Goal: Information Seeking & Learning: Learn about a topic

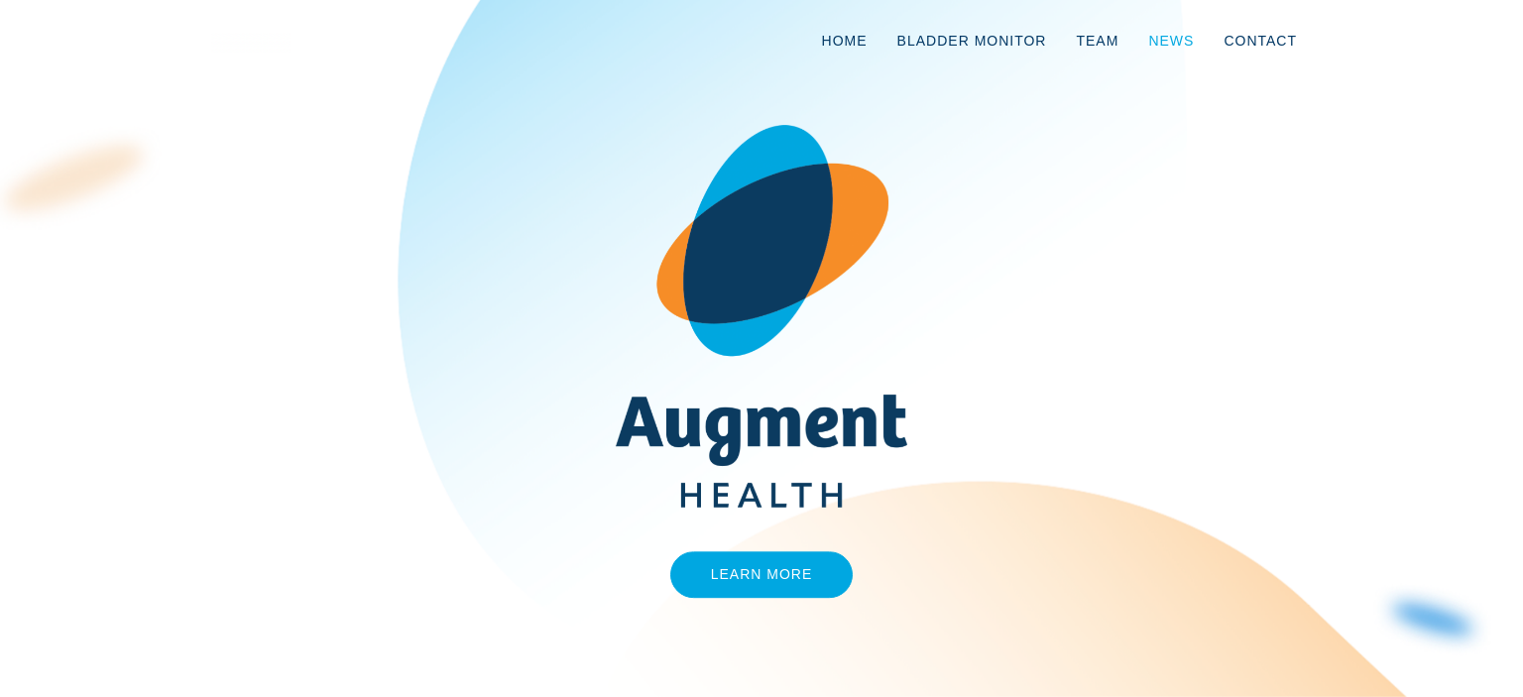
click at [1190, 47] on link "News" at bounding box center [1170, 40] width 75 height 65
click at [883, 38] on link "Home" at bounding box center [844, 40] width 75 height 65
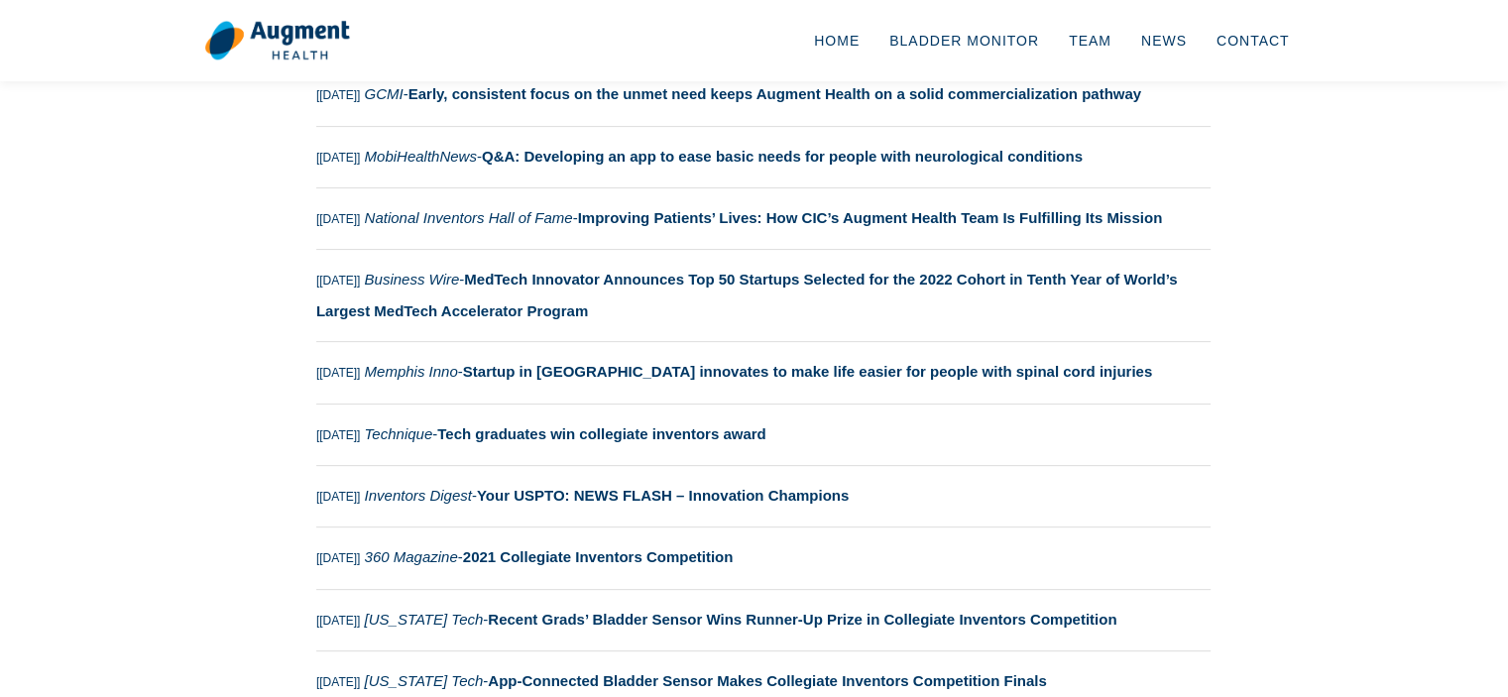
scroll to position [621, 0]
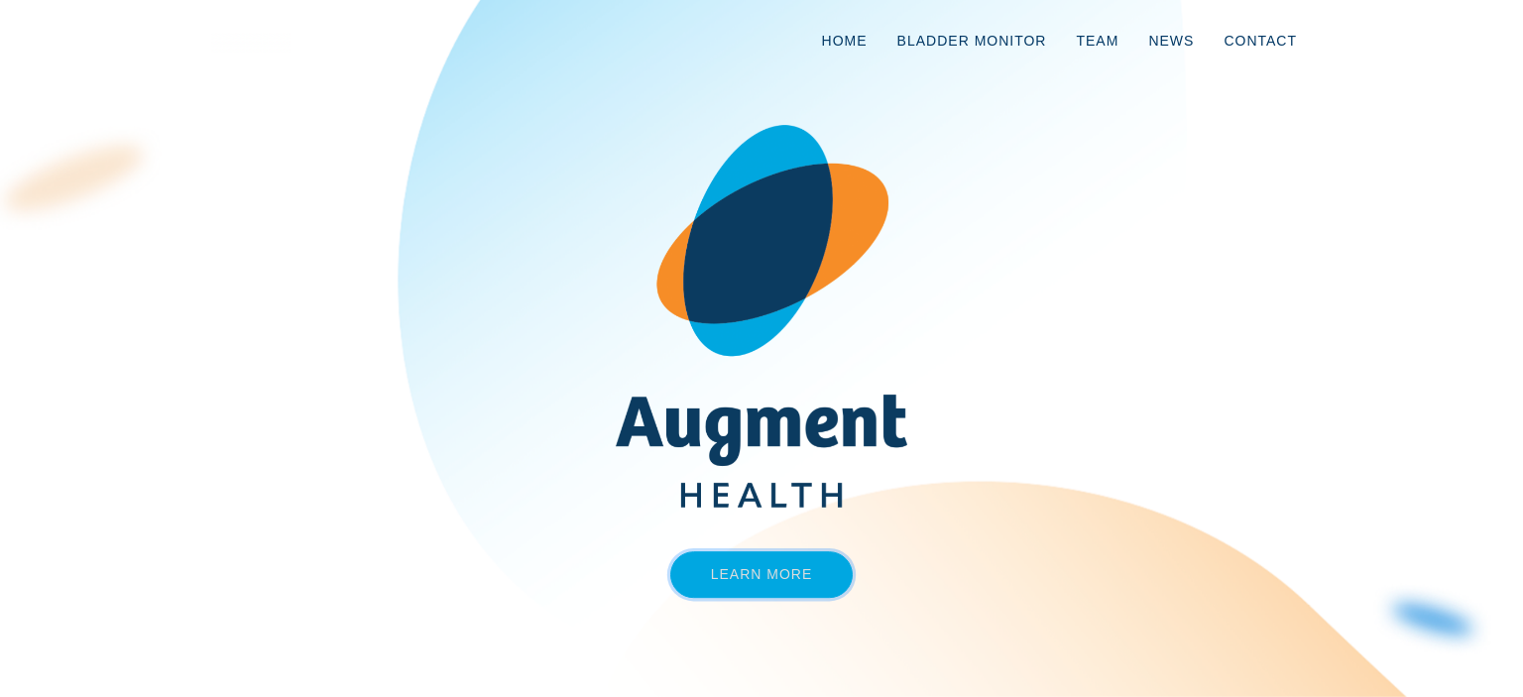
click at [765, 576] on link "Learn More" at bounding box center [761, 574] width 183 height 47
